Goal: Information Seeking & Learning: Learn about a topic

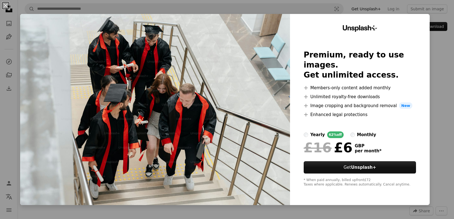
click at [438, 19] on div "An X shape Unsplash+ Premium, ready to use images. Get unlimited access. A plus…" at bounding box center [227, 109] width 454 height 219
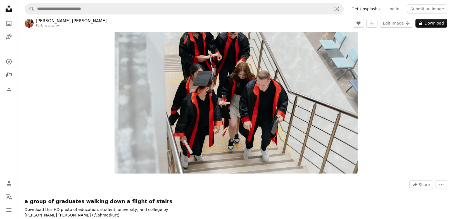
scroll to position [92, 0]
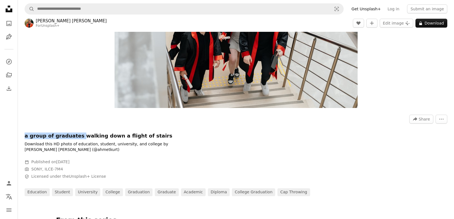
drag, startPoint x: 75, startPoint y: 137, endPoint x: 24, endPoint y: 135, distance: 50.3
click at [25, 135] on h1 "a group of graduates walking down a flight of stairs" at bounding box center [109, 136] width 168 height 7
copy h1 "a group of graduates"
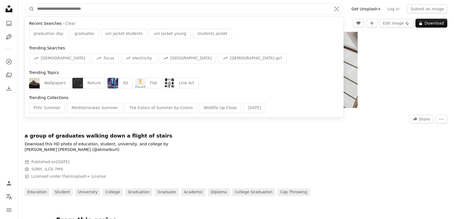
click at [65, 4] on input "Find visuals sitewide" at bounding box center [182, 9] width 296 height 11
paste input "**********"
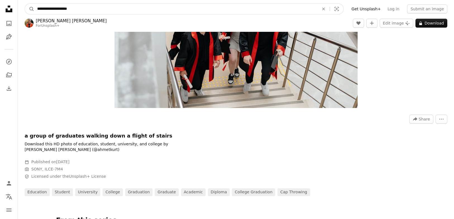
type input "**********"
click at [25, 4] on button "A magnifying glass" at bounding box center [29, 9] width 9 height 11
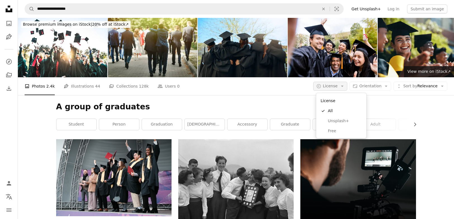
click at [330, 90] on button "A copyright icon © License Arrow down" at bounding box center [330, 86] width 34 height 9
click at [334, 132] on span "Free" at bounding box center [345, 131] width 34 height 6
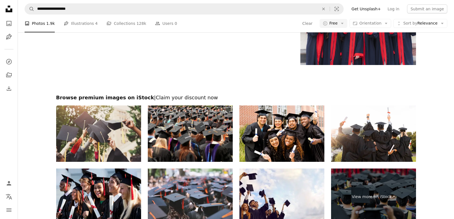
scroll to position [1038, 0]
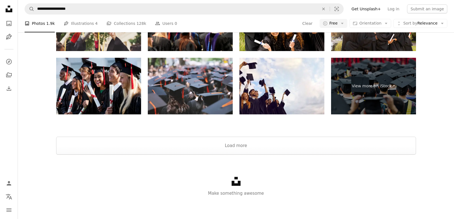
click at [357, 168] on div "Unsplash logo Make something awesome" at bounding box center [236, 187] width 436 height 65
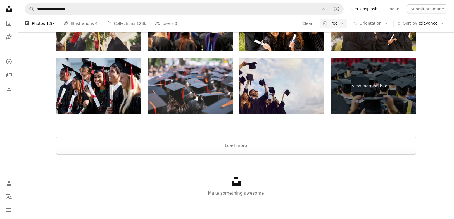
click at [261, 93] on img at bounding box center [281, 86] width 85 height 57
